Goal: Find specific page/section: Find specific page/section

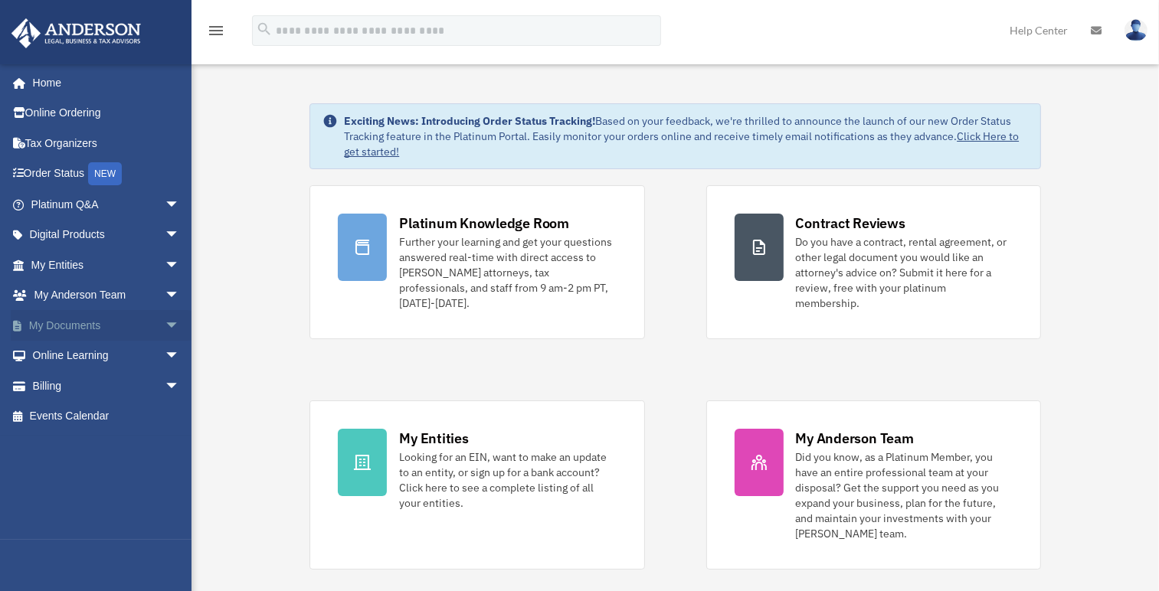
click at [100, 320] on link "My Documents arrow_drop_down" at bounding box center [107, 325] width 192 height 31
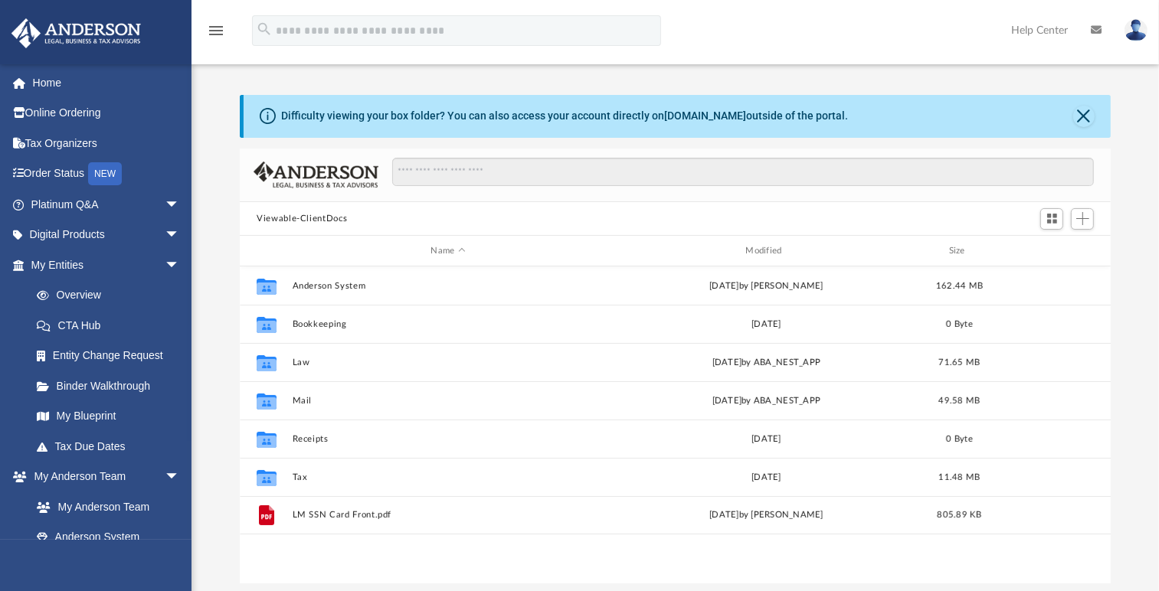
scroll to position [337, 859]
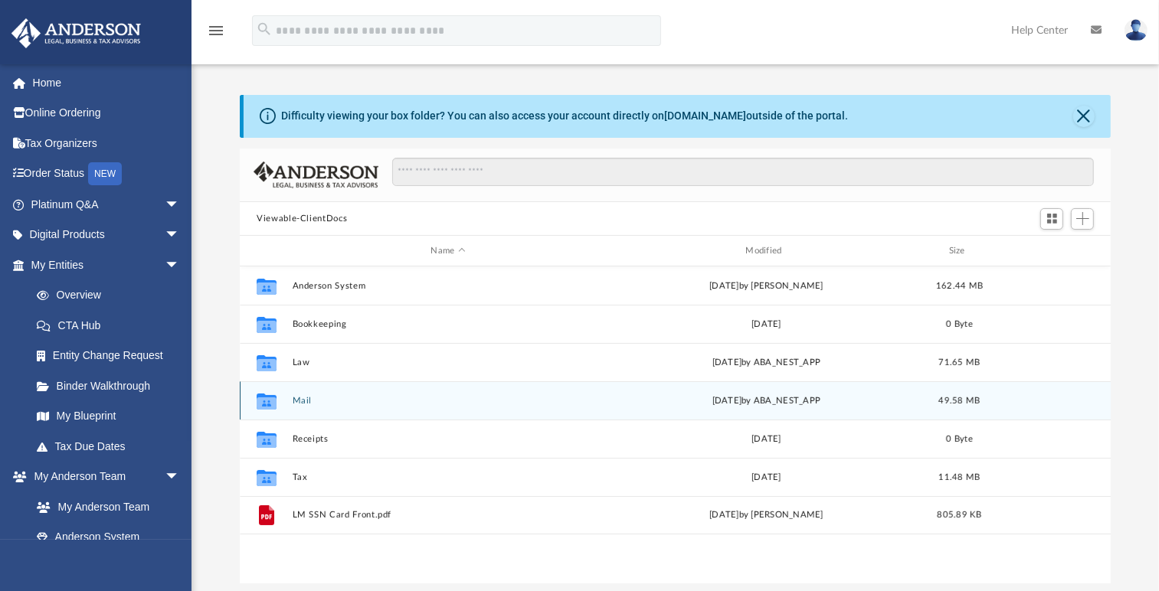
click at [305, 398] on button "Mail" at bounding box center [449, 401] width 312 height 10
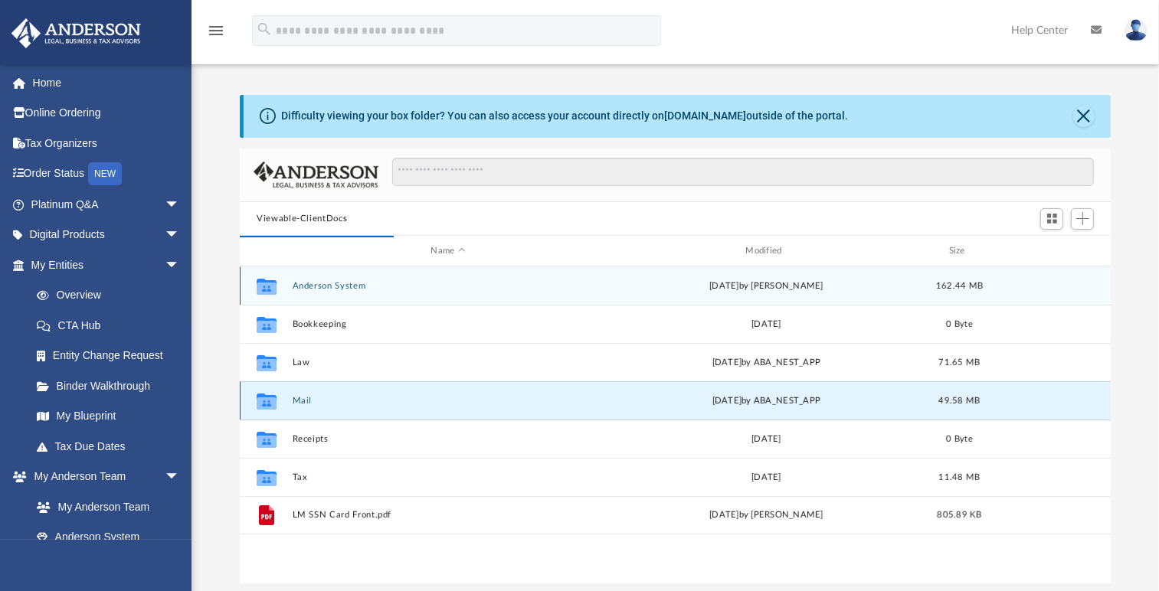
scroll to position [11, 12]
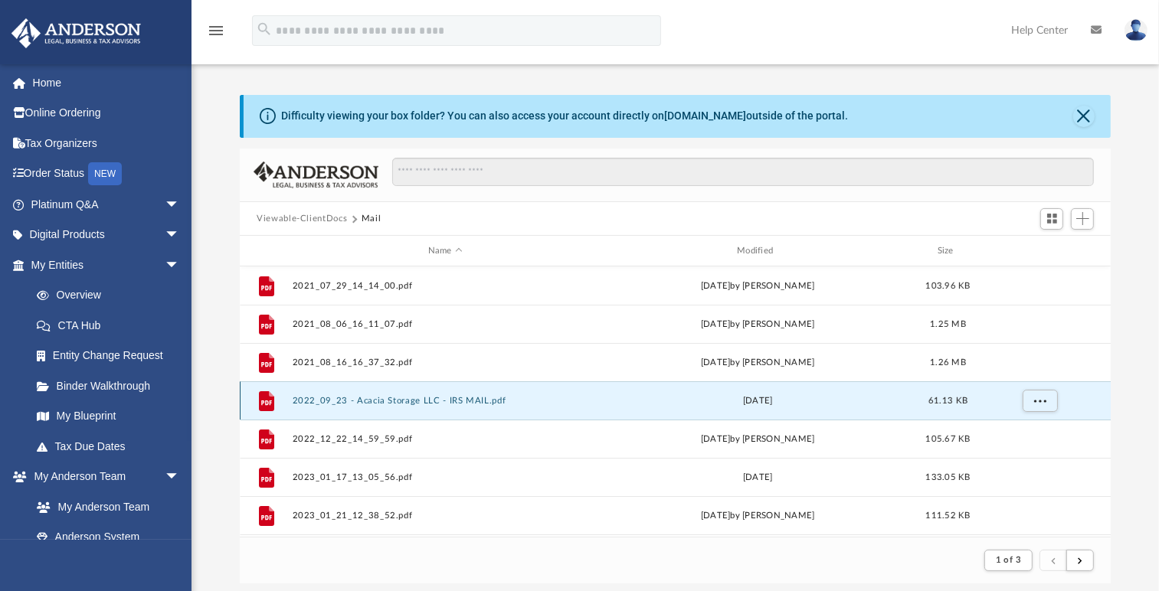
click at [296, 401] on button "2022_09_23 - Acacia Storage LLC - IRS MAIL.pdf" at bounding box center [446, 401] width 306 height 10
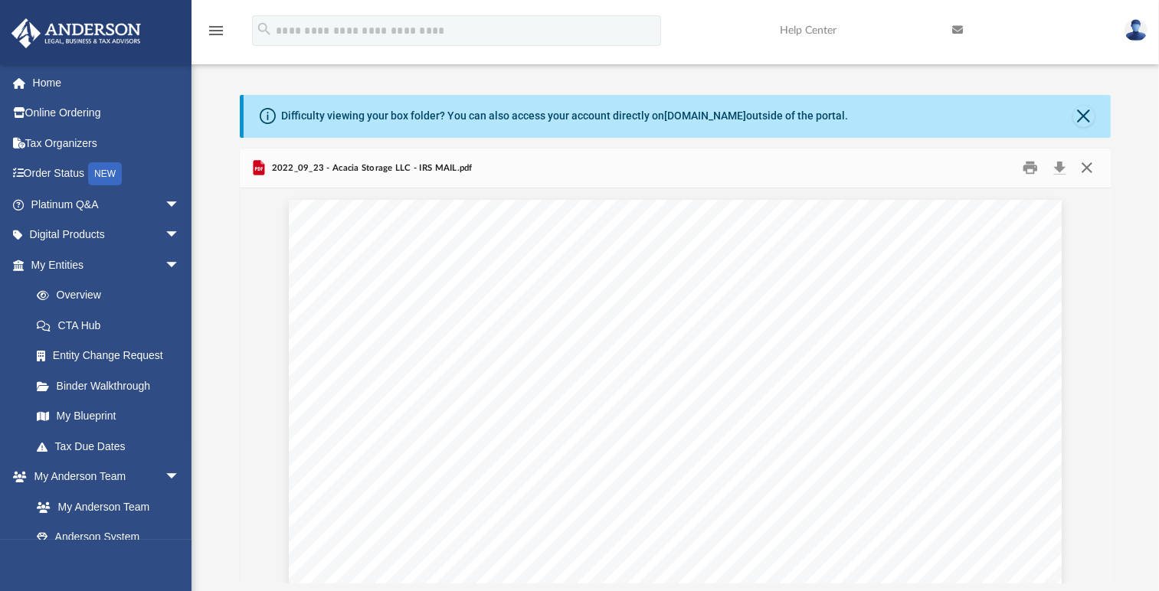
click at [1085, 163] on button "Close" at bounding box center [1086, 168] width 28 height 24
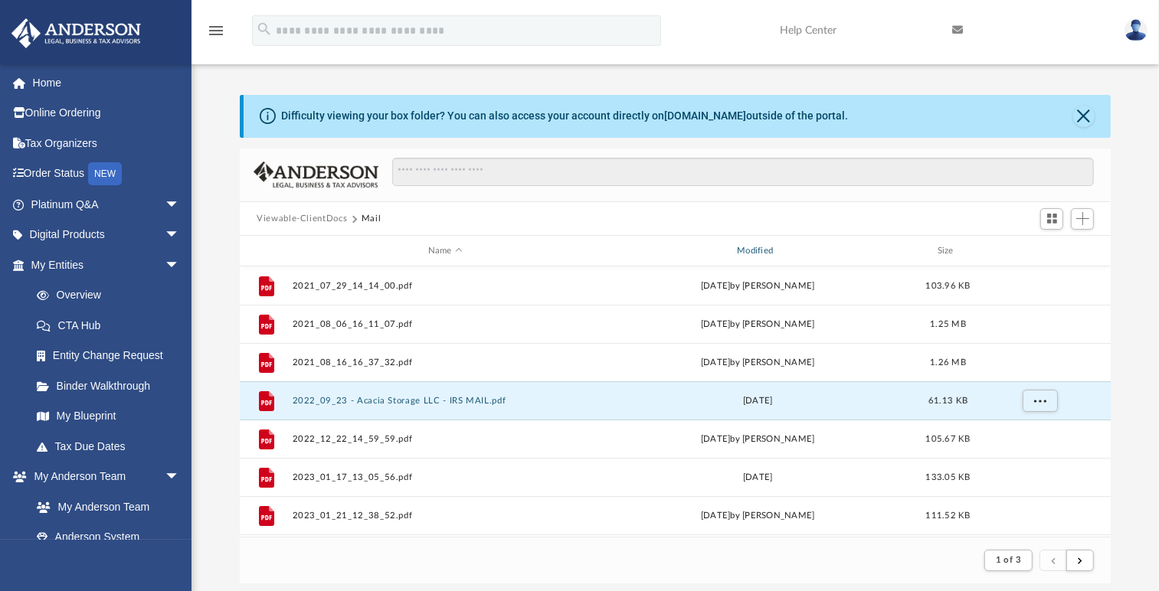
click at [755, 252] on div "Modified" at bounding box center [757, 251] width 306 height 14
click at [759, 248] on div "Modified" at bounding box center [757, 251] width 306 height 14
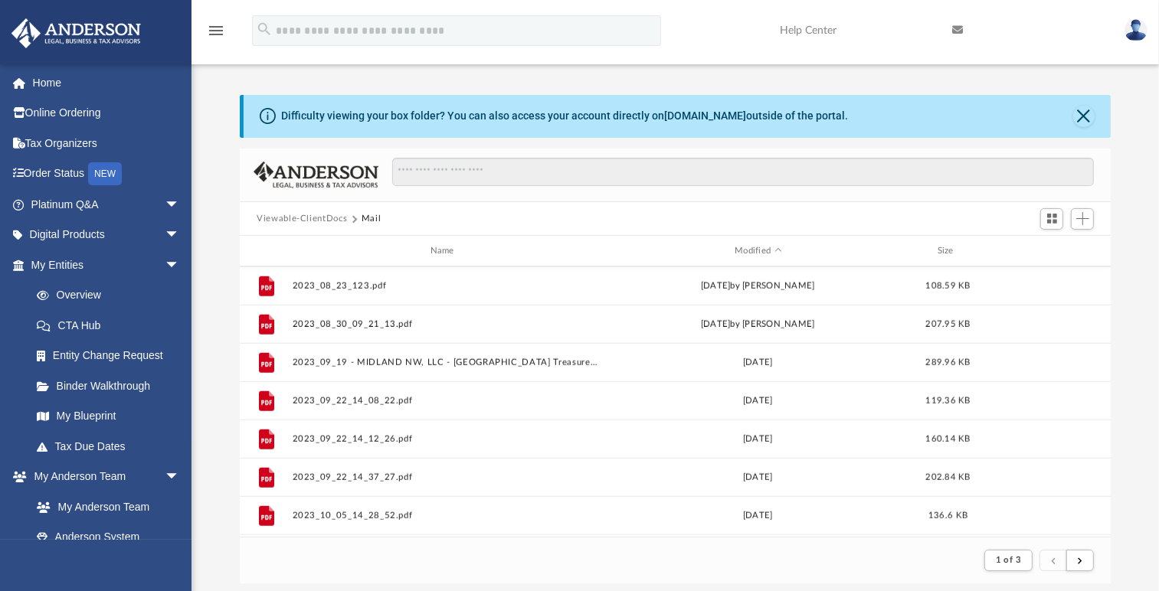
scroll to position [1645, 0]
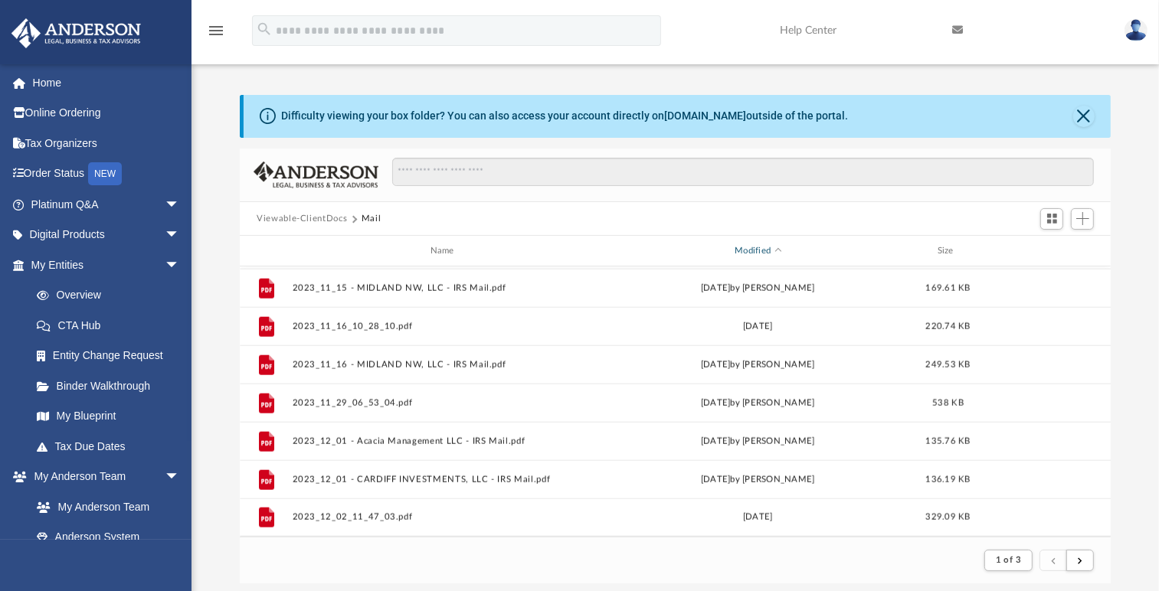
click at [741, 246] on div "Modified" at bounding box center [757, 251] width 306 height 14
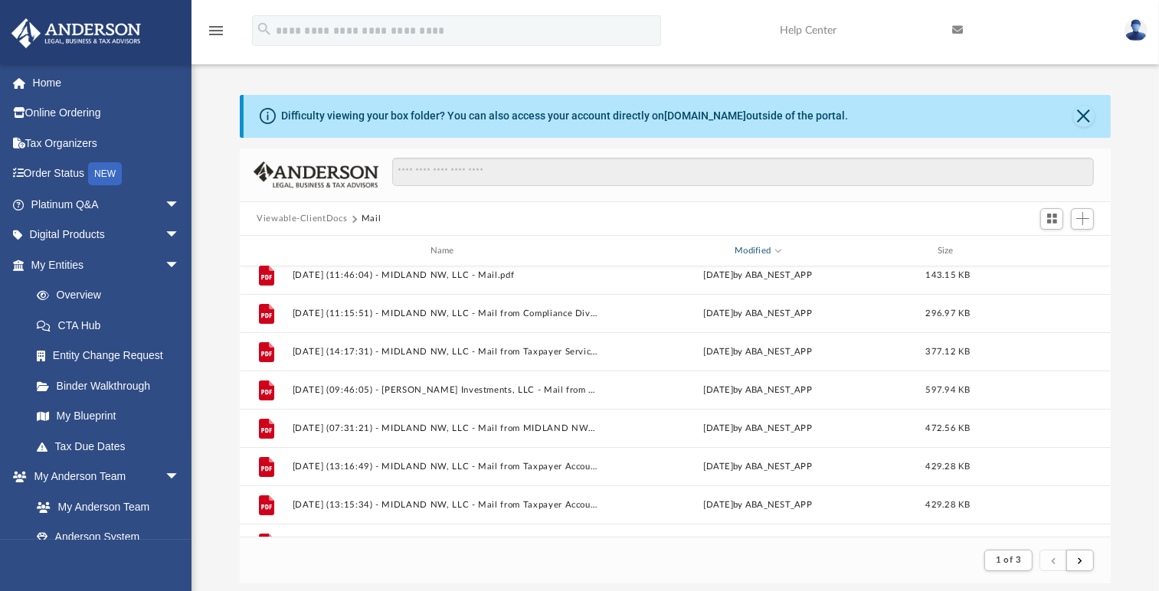
scroll to position [0, 0]
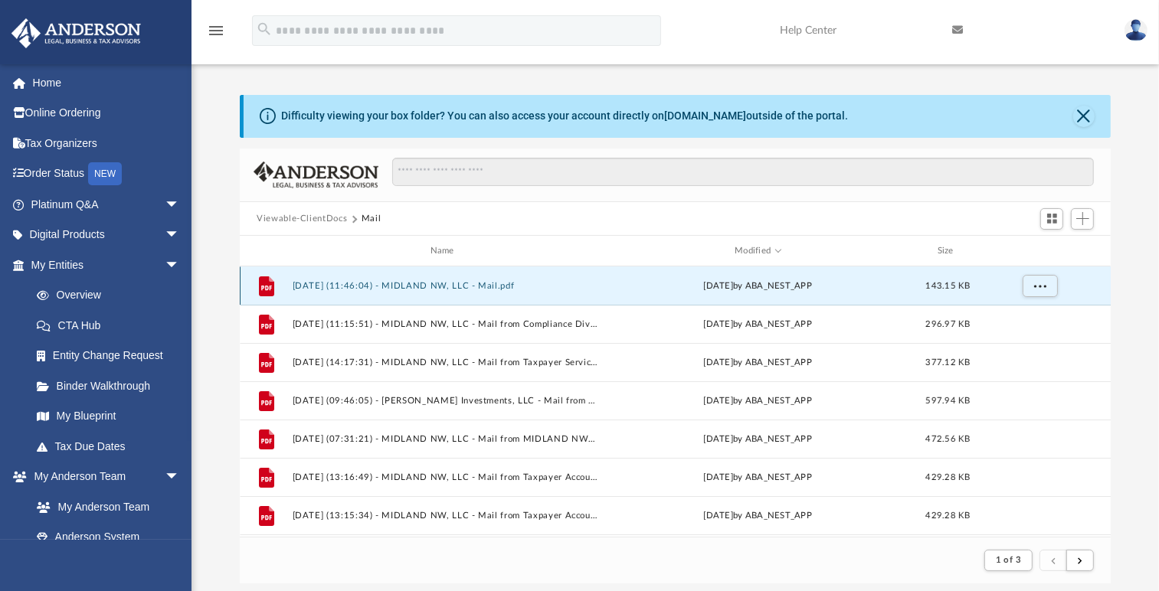
click at [458, 283] on button "[DATE] (11:46:04) - MIDLAND NW, LLC - Mail.pdf" at bounding box center [446, 286] width 306 height 10
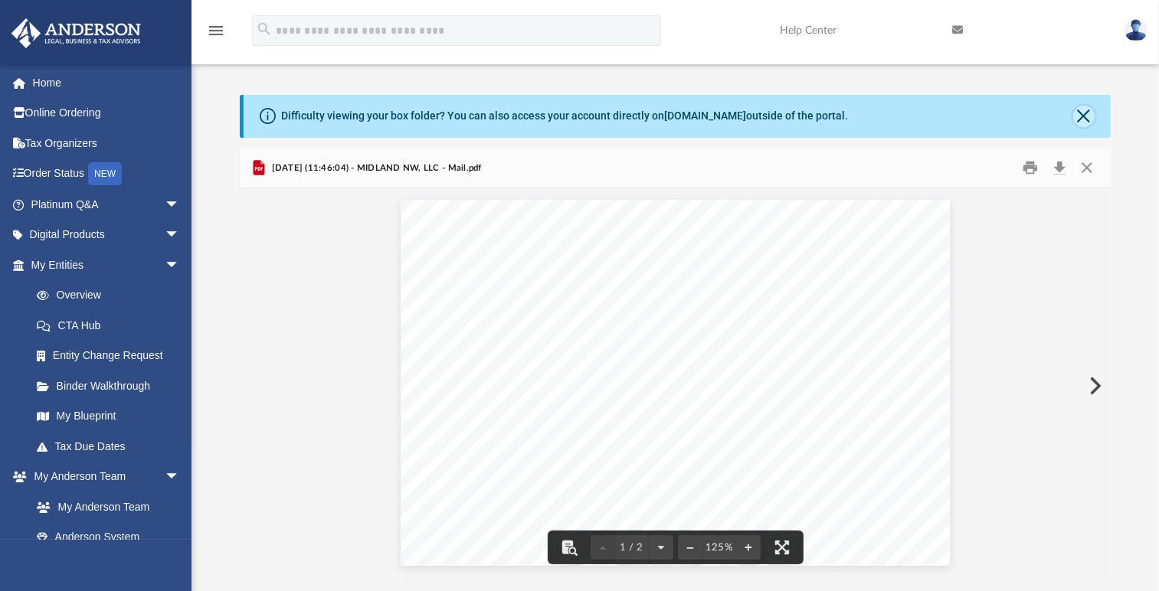
click at [1079, 107] on button "Close" at bounding box center [1083, 116] width 21 height 21
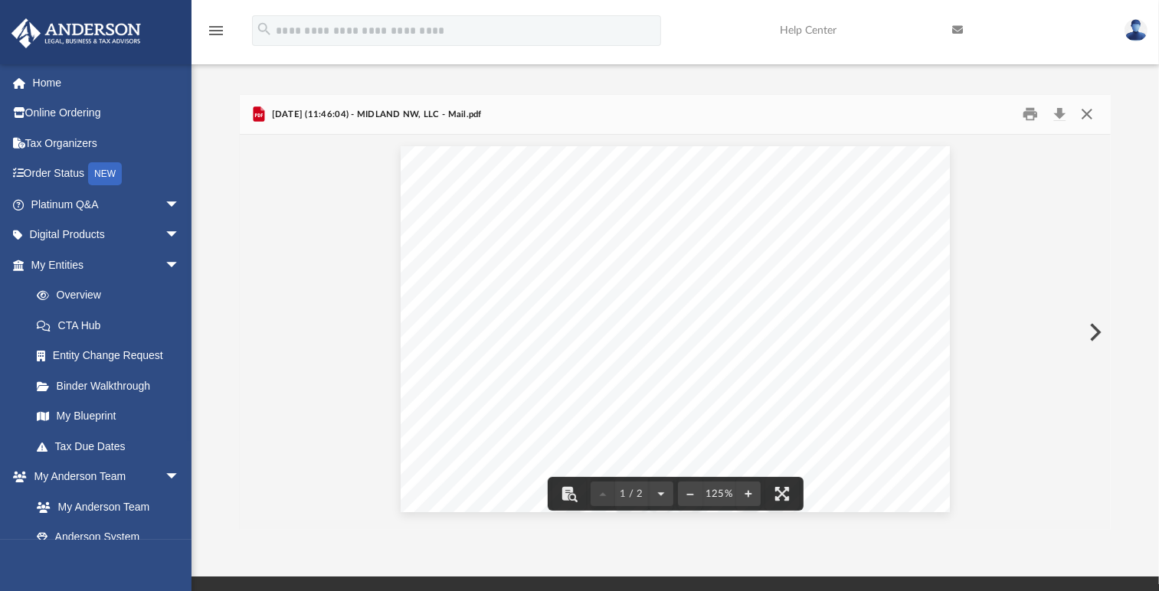
drag, startPoint x: 1086, startPoint y: 111, endPoint x: 1081, endPoint y: 130, distance: 19.9
click at [1086, 113] on button "Close" at bounding box center [1086, 115] width 28 height 24
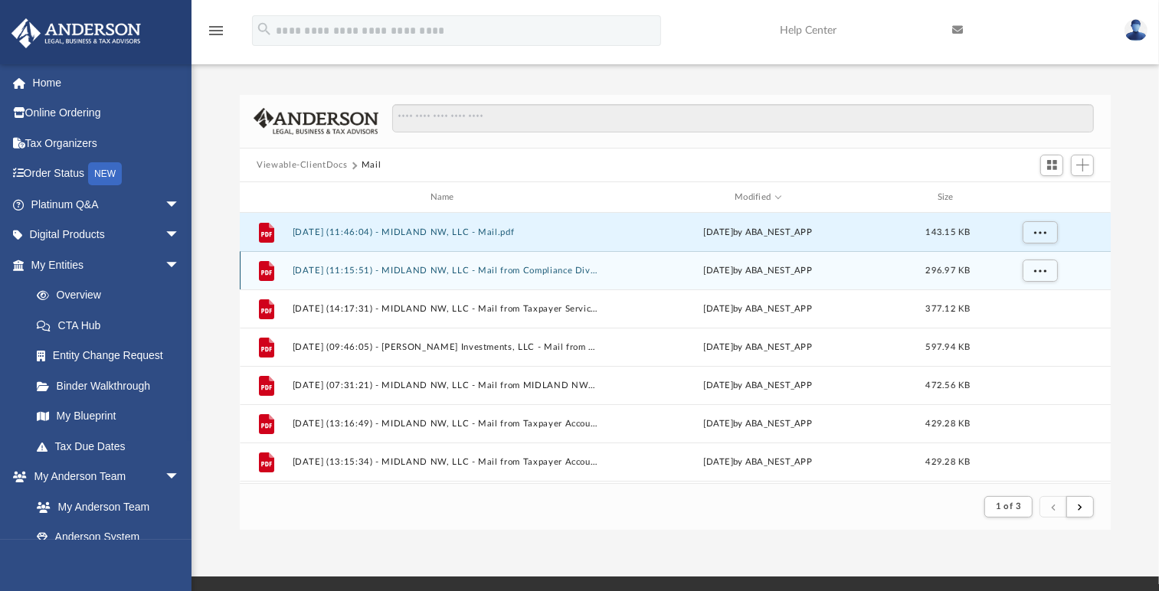
click at [735, 266] on div "[DATE] by ABA_NEST_APP" at bounding box center [758, 271] width 306 height 14
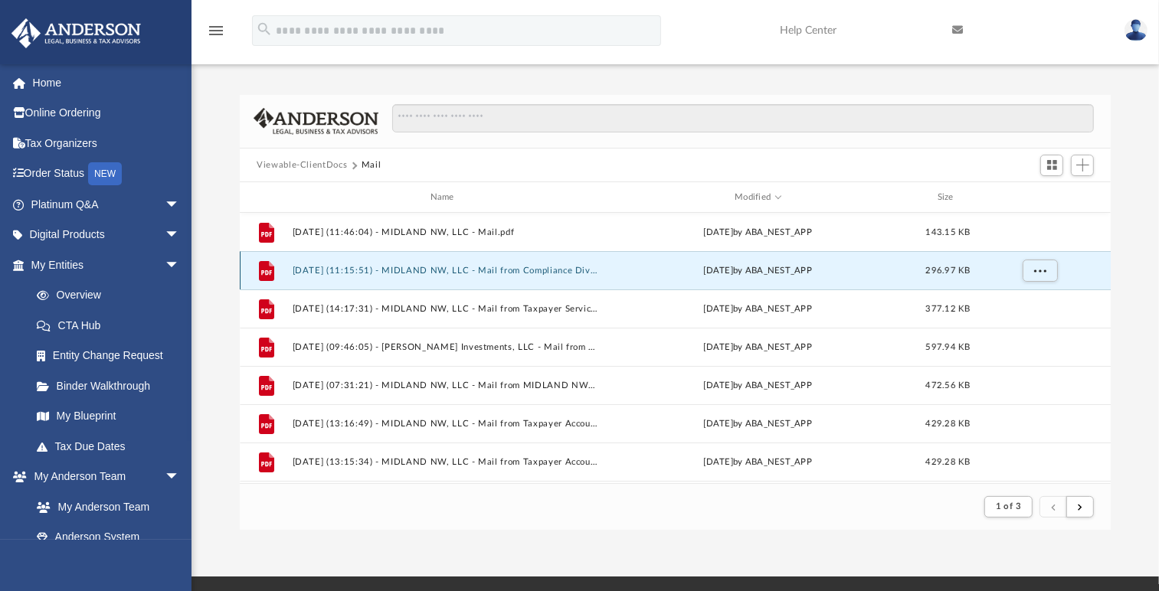
click at [735, 266] on div "[DATE] by ABA_NEST_APP" at bounding box center [758, 271] width 306 height 14
click at [540, 267] on button "[DATE] (11:15:51) - MIDLAND NW, LLC - Mail from Compliance Division - Initial C…" at bounding box center [446, 271] width 306 height 10
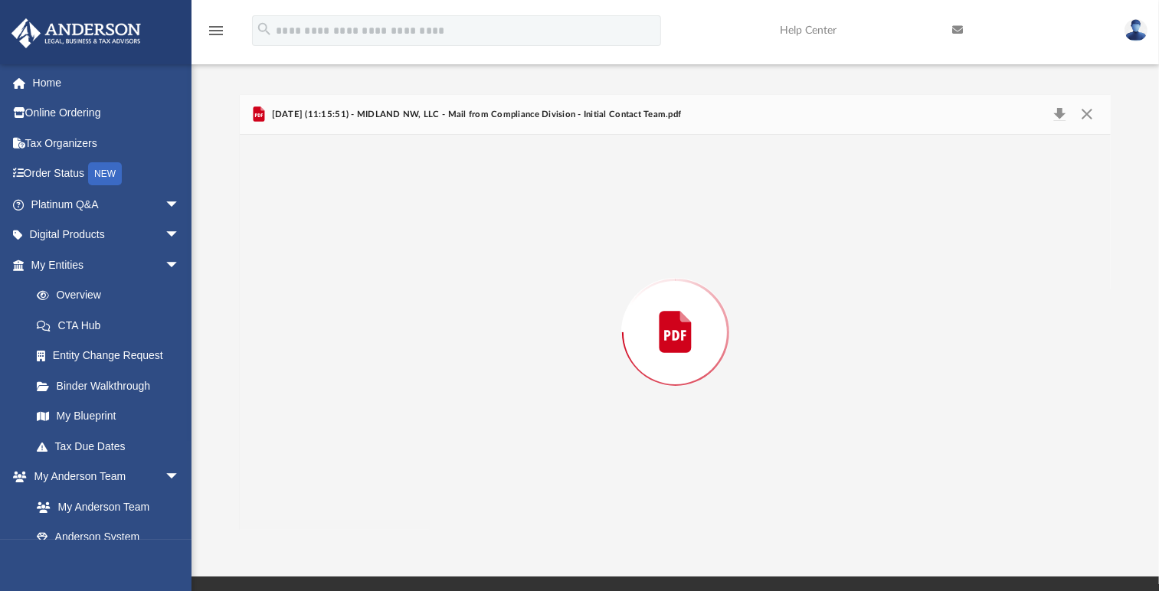
click at [540, 267] on div "Preview" at bounding box center [675, 332] width 871 height 395
